Goal: Check status

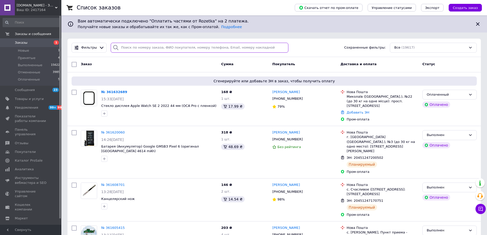
click at [167, 45] on input "search" at bounding box center [200, 48] width 178 height 10
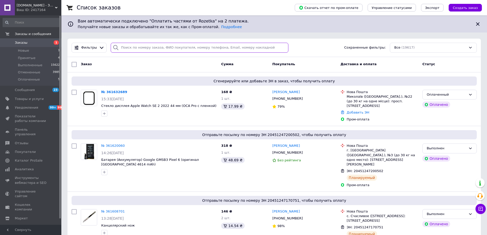
paste input "0663525580"
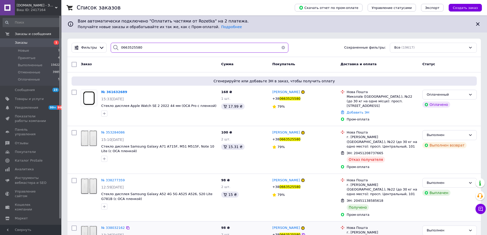
type input "0663525580"
click at [351, 110] on link "Добавить ЭН" at bounding box center [357, 112] width 22 height 4
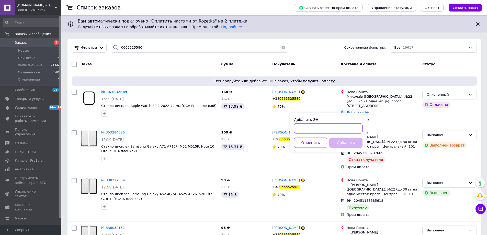
click at [342, 126] on input "Добавить ЭН" at bounding box center [328, 128] width 68 height 10
paste input "20451247275420"
type input "20451247275420"
click at [344, 143] on button "Добавить" at bounding box center [345, 142] width 33 height 10
